Goal: Use online tool/utility: Utilize a website feature to perform a specific function

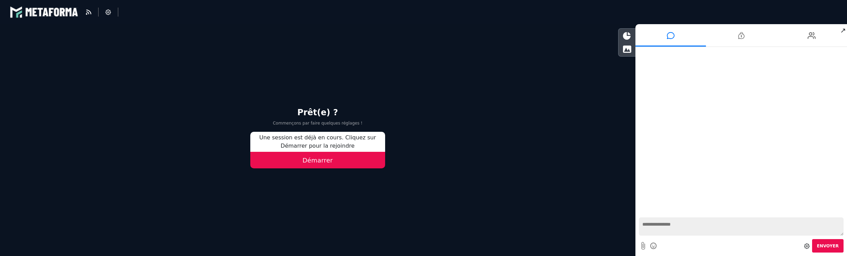
select select "*****"
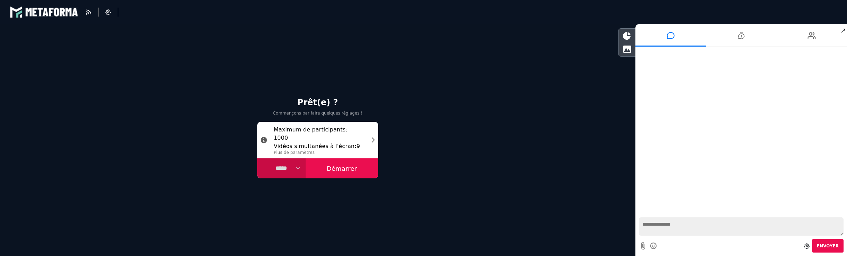
click at [333, 170] on button "Démarrer" at bounding box center [342, 169] width 73 height 20
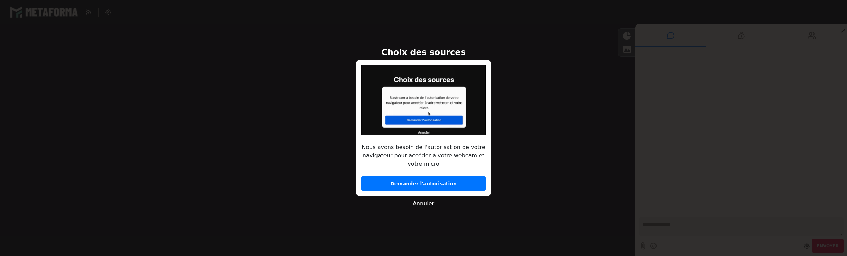
click at [415, 184] on button "Demander l'autorisation" at bounding box center [423, 184] width 124 height 15
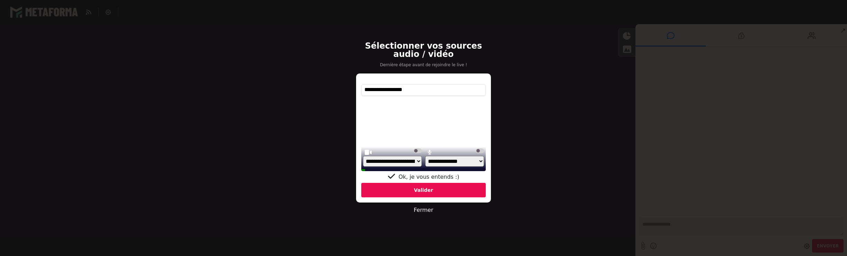
click at [417, 191] on div "Valider" at bounding box center [423, 190] width 124 height 15
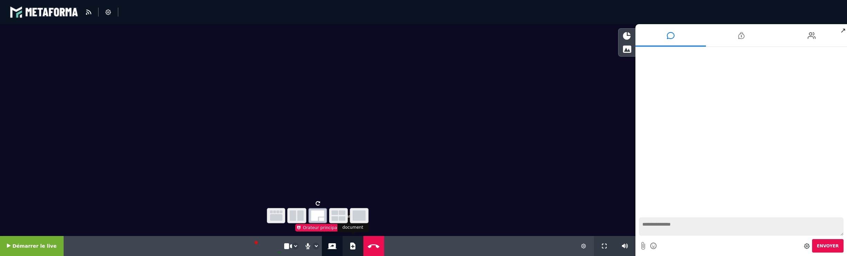
click at [350, 248] on icon at bounding box center [352, 246] width 5 height 7
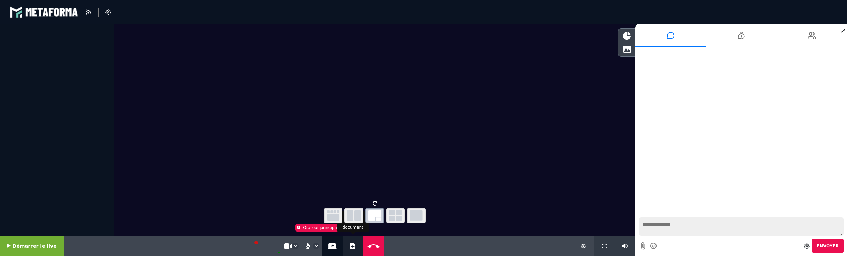
select select "******"
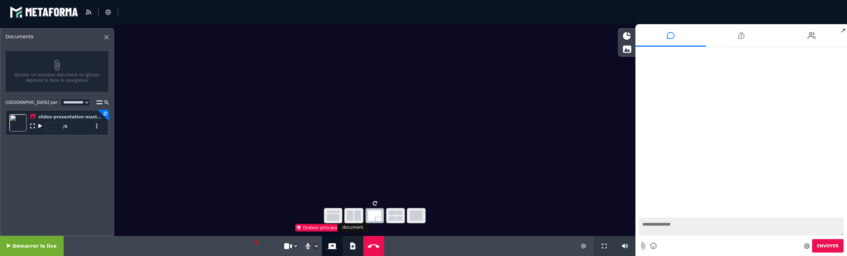
click at [350, 248] on icon at bounding box center [352, 246] width 5 height 7
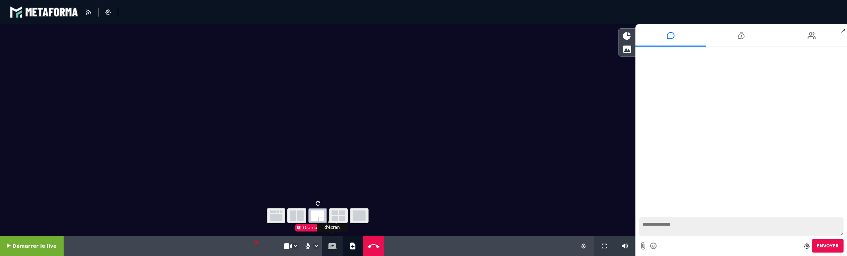
click at [330, 244] on icon at bounding box center [332, 247] width 9 height 6
click at [328, 243] on button "Stopper le partage d'écran" at bounding box center [332, 246] width 12 height 20
click at [329, 245] on icon at bounding box center [332, 247] width 9 height 6
click at [328, 243] on button "Stopper le partage d'écran" at bounding box center [332, 246] width 12 height 20
click at [326, 243] on button "Partage d'écran" at bounding box center [332, 246] width 12 height 20
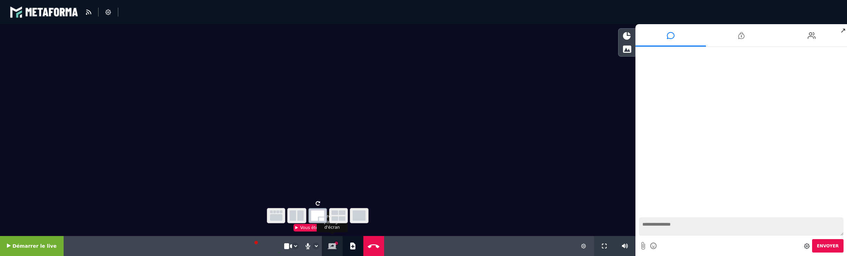
click at [328, 245] on icon at bounding box center [332, 247] width 9 height 6
click at [328, 248] on icon at bounding box center [332, 247] width 9 height 6
click at [329, 247] on icon at bounding box center [332, 247] width 9 height 6
click at [330, 244] on icon at bounding box center [332, 247] width 9 height 6
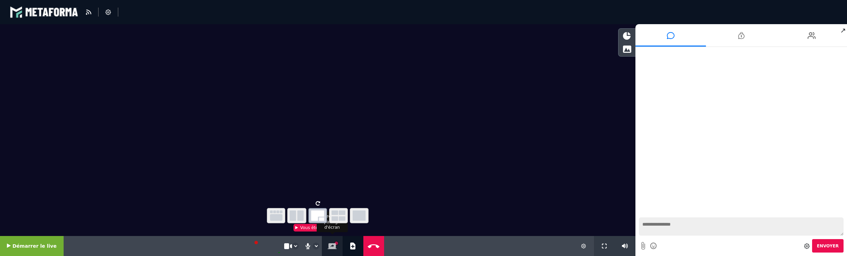
click at [328, 245] on icon at bounding box center [332, 247] width 9 height 6
click at [329, 244] on icon at bounding box center [332, 247] width 9 height 6
click at [372, 246] on icon at bounding box center [373, 246] width 15 height 5
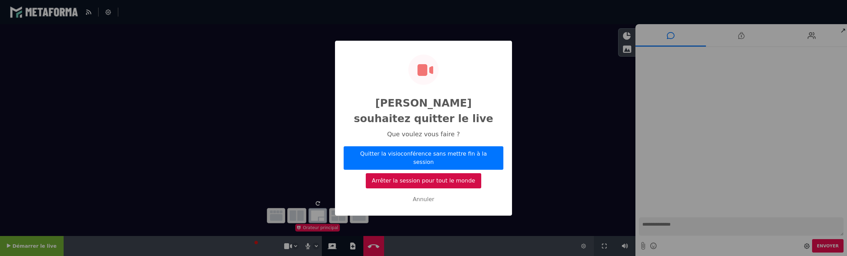
click at [418, 174] on button "Arrêter la session pour tout le monde" at bounding box center [423, 181] width 115 height 15
select select "*****"
